Goal: Find specific page/section: Find specific page/section

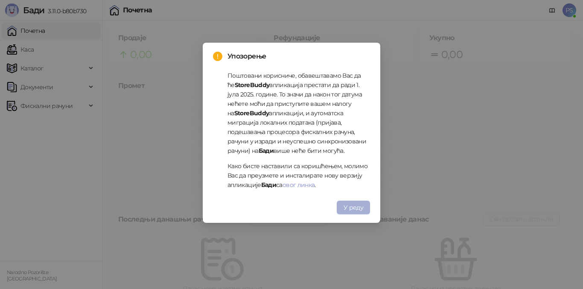
click at [355, 204] on span "У реду" at bounding box center [354, 208] width 20 height 8
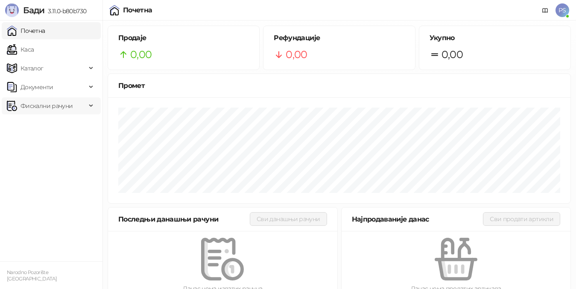
click at [55, 108] on span "Фискални рачуни" at bounding box center [46, 105] width 52 height 17
click at [61, 125] on link "Издати рачуни" at bounding box center [38, 124] width 57 height 17
